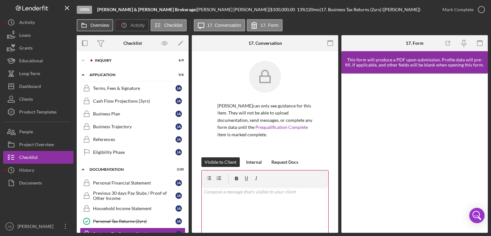
scroll to position [204, 0]
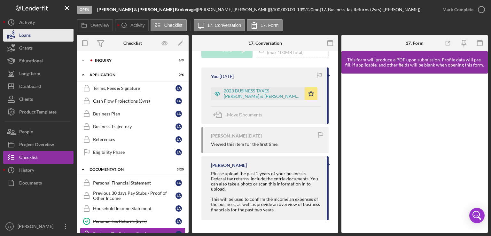
click at [49, 35] on button "Loans" at bounding box center [38, 35] width 70 height 13
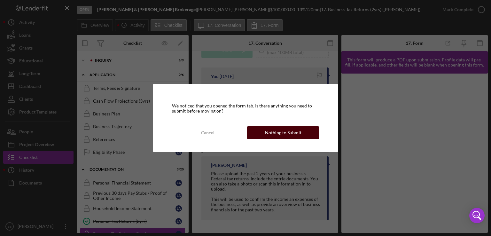
click at [271, 128] on div "Nothing to Submit" at bounding box center [283, 132] width 36 height 13
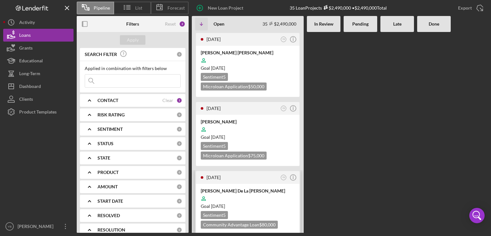
click at [262, 196] on div at bounding box center [248, 198] width 94 height 12
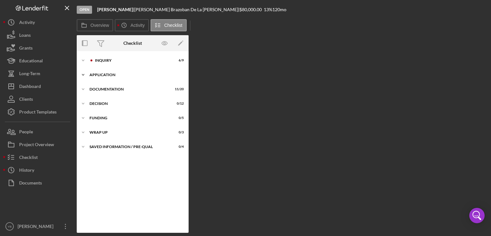
click at [107, 73] on div "Application" at bounding box center [134, 75] width 91 height 4
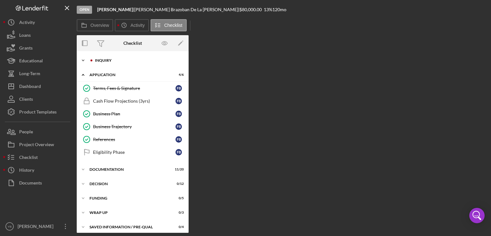
click at [98, 62] on div "Inquiry" at bounding box center [138, 60] width 86 height 4
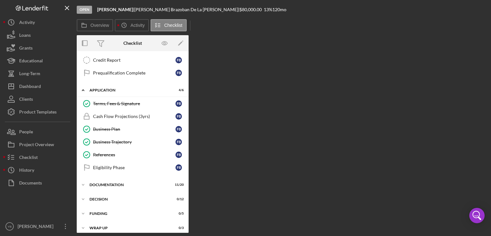
scroll to position [120, 0]
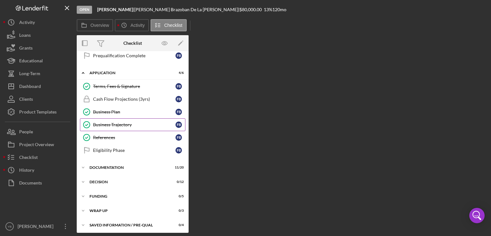
click at [122, 125] on div "Business Trajectory" at bounding box center [134, 124] width 82 height 5
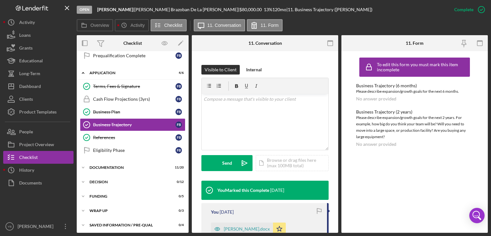
scroll to position [132, 0]
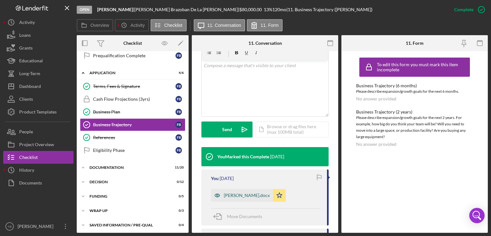
click at [233, 194] on div "[PERSON_NAME].docx" at bounding box center [247, 195] width 46 height 5
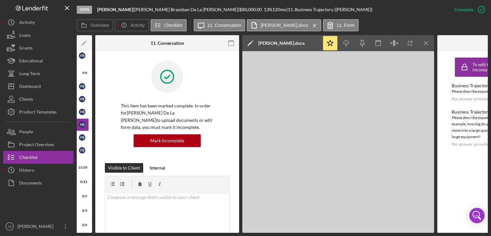
scroll to position [0, 0]
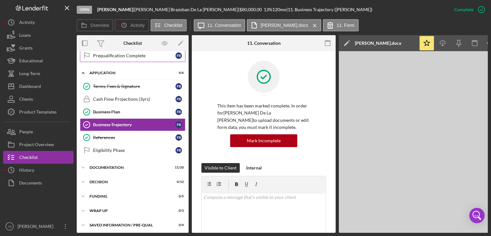
click at [110, 57] on div "Prequalification Complete" at bounding box center [134, 55] width 82 height 5
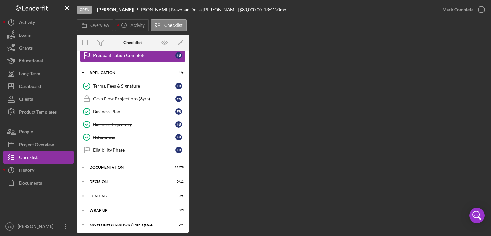
scroll to position [120, 0]
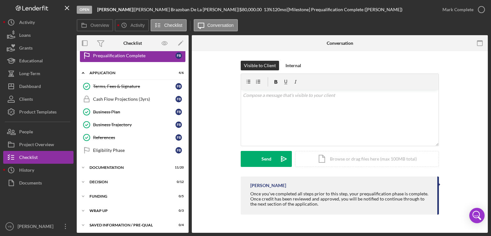
click at [110, 57] on div "Prequalification Complete" at bounding box center [134, 55] width 82 height 5
drag, startPoint x: 189, startPoint y: 146, endPoint x: 188, endPoint y: 126, distance: 20.2
click at [188, 126] on div "Overview Internal Workflow Stage Open Icon/Dropdown Arrow Archive (can unarchiv…" at bounding box center [282, 133] width 411 height 197
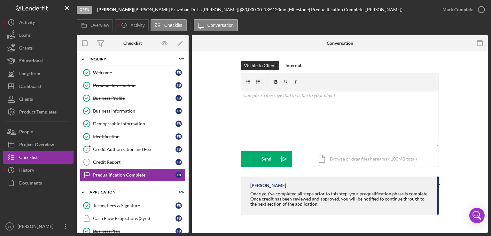
scroll to position [0, 0]
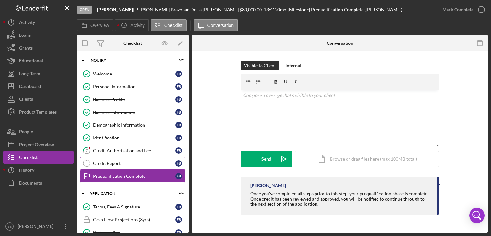
click at [109, 163] on div "Credit Report" at bounding box center [134, 163] width 82 height 5
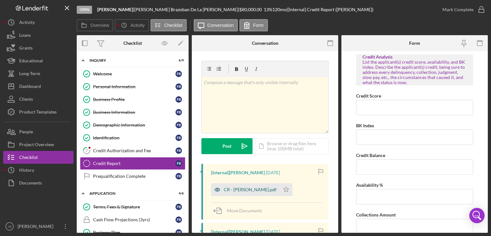
click at [241, 190] on div "CR - [PERSON_NAME].pdf" at bounding box center [250, 189] width 53 height 5
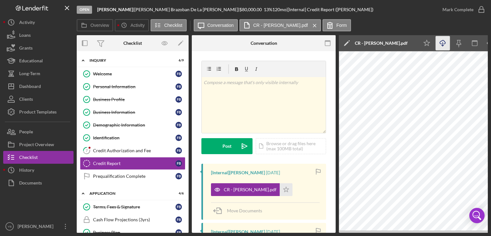
click at [440, 43] on icon "Icon/Download" at bounding box center [442, 43] width 14 height 14
